Goal: Find specific page/section: Find specific page/section

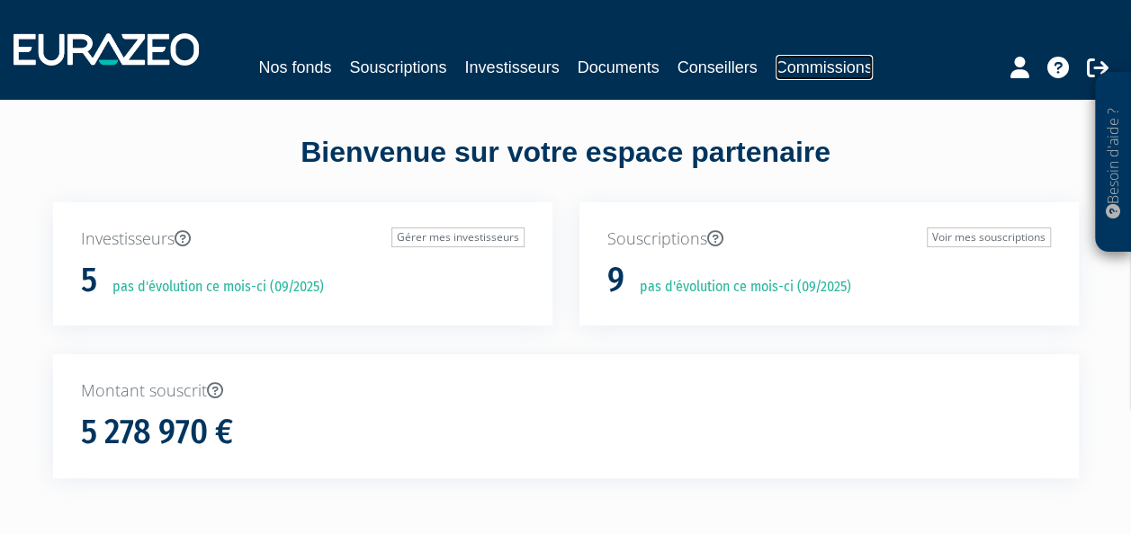
click at [834, 67] on link "Commissions" at bounding box center [823, 67] width 97 height 25
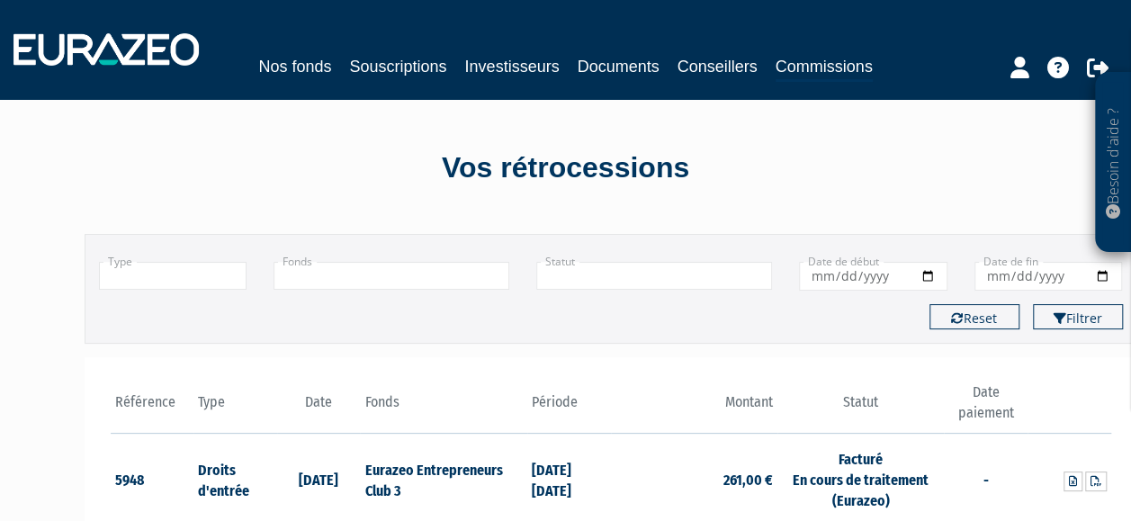
click at [833, 68] on link "Commissions" at bounding box center [823, 68] width 97 height 28
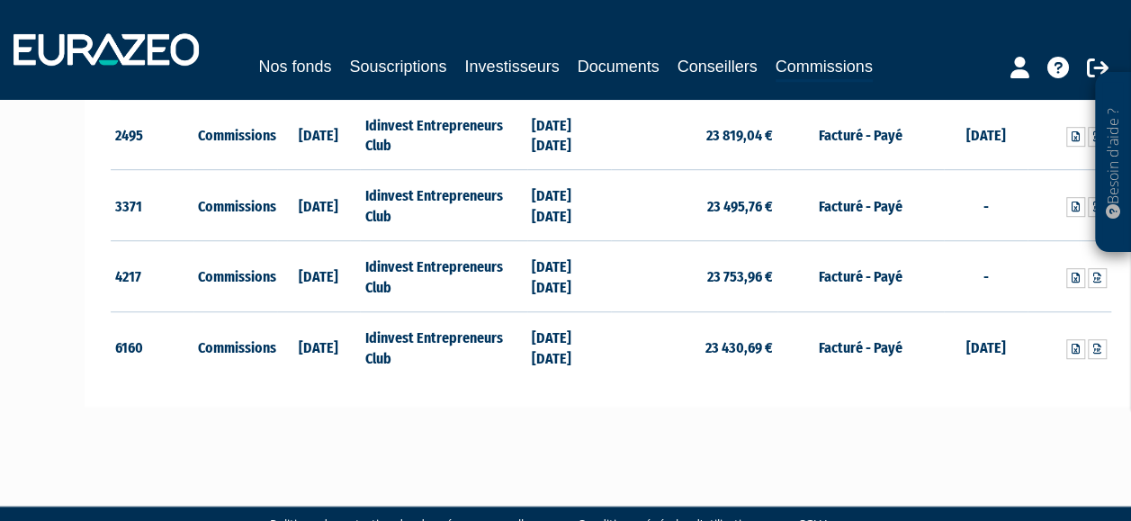
scroll to position [500, 0]
